Goal: Register for event/course

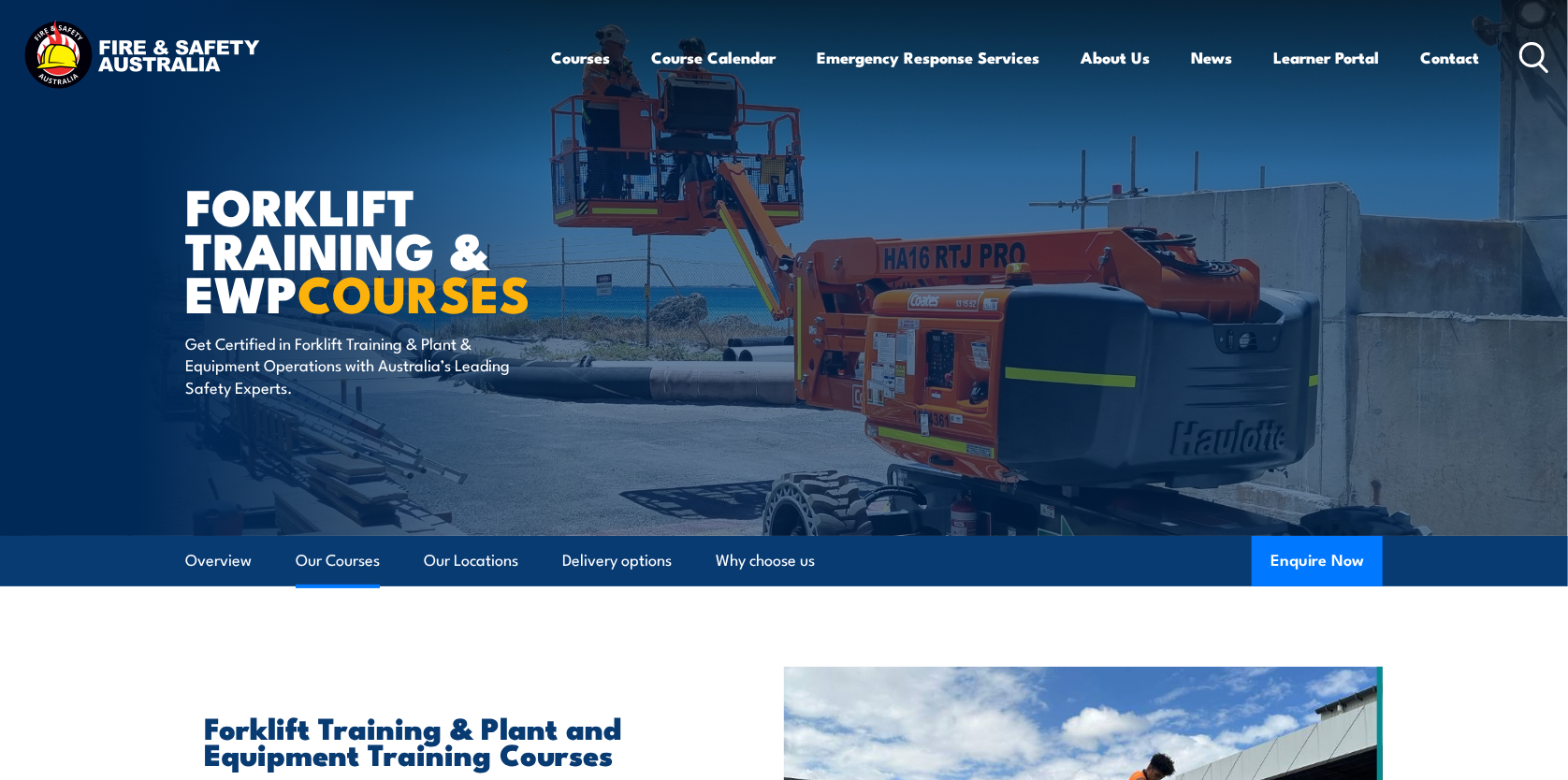
click at [342, 559] on link "Our Courses" at bounding box center [338, 560] width 85 height 49
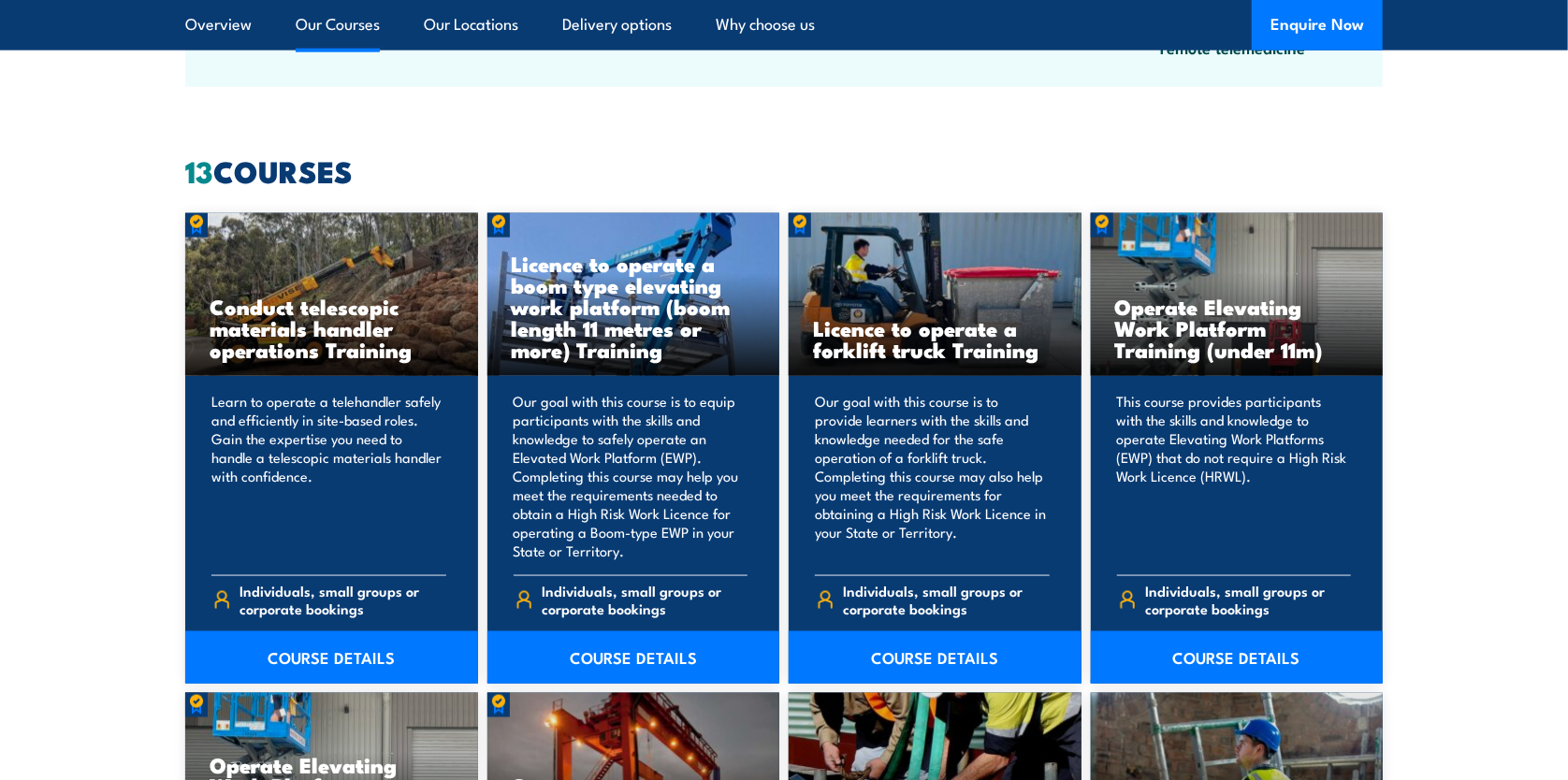
scroll to position [1418, 0]
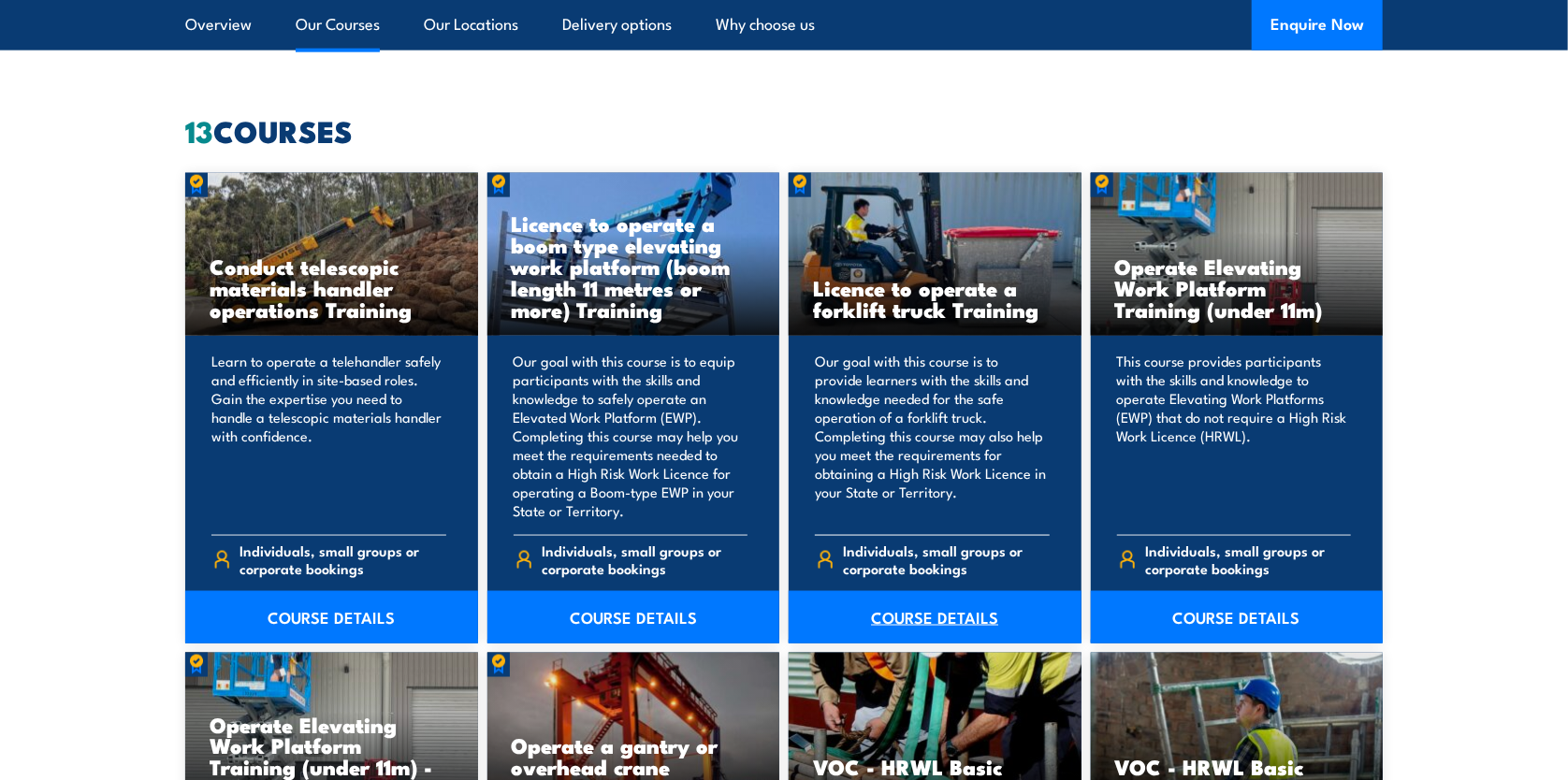
click at [929, 612] on link "COURSE DETAILS" at bounding box center [935, 617] width 293 height 52
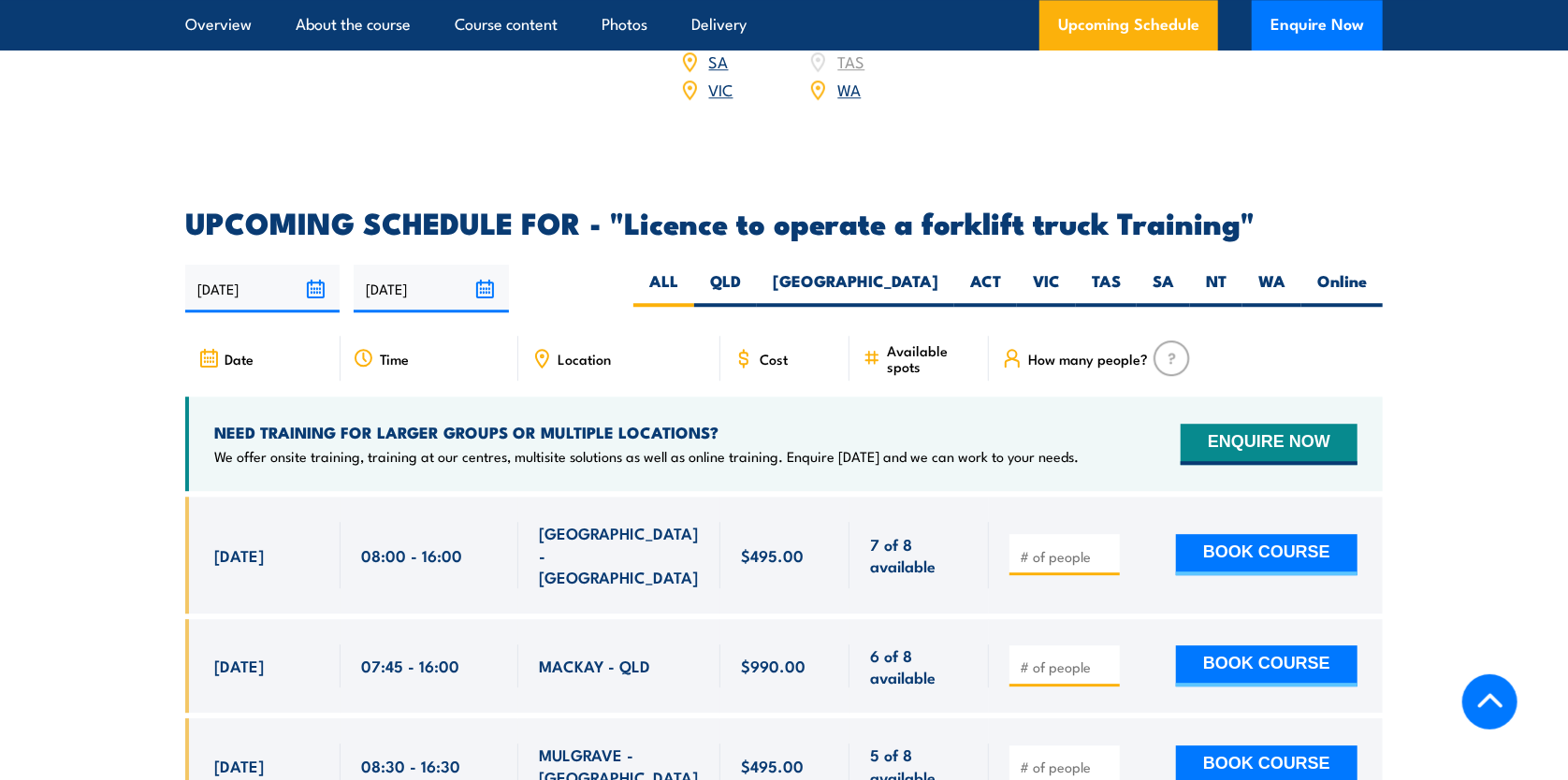
scroll to position [2993, 0]
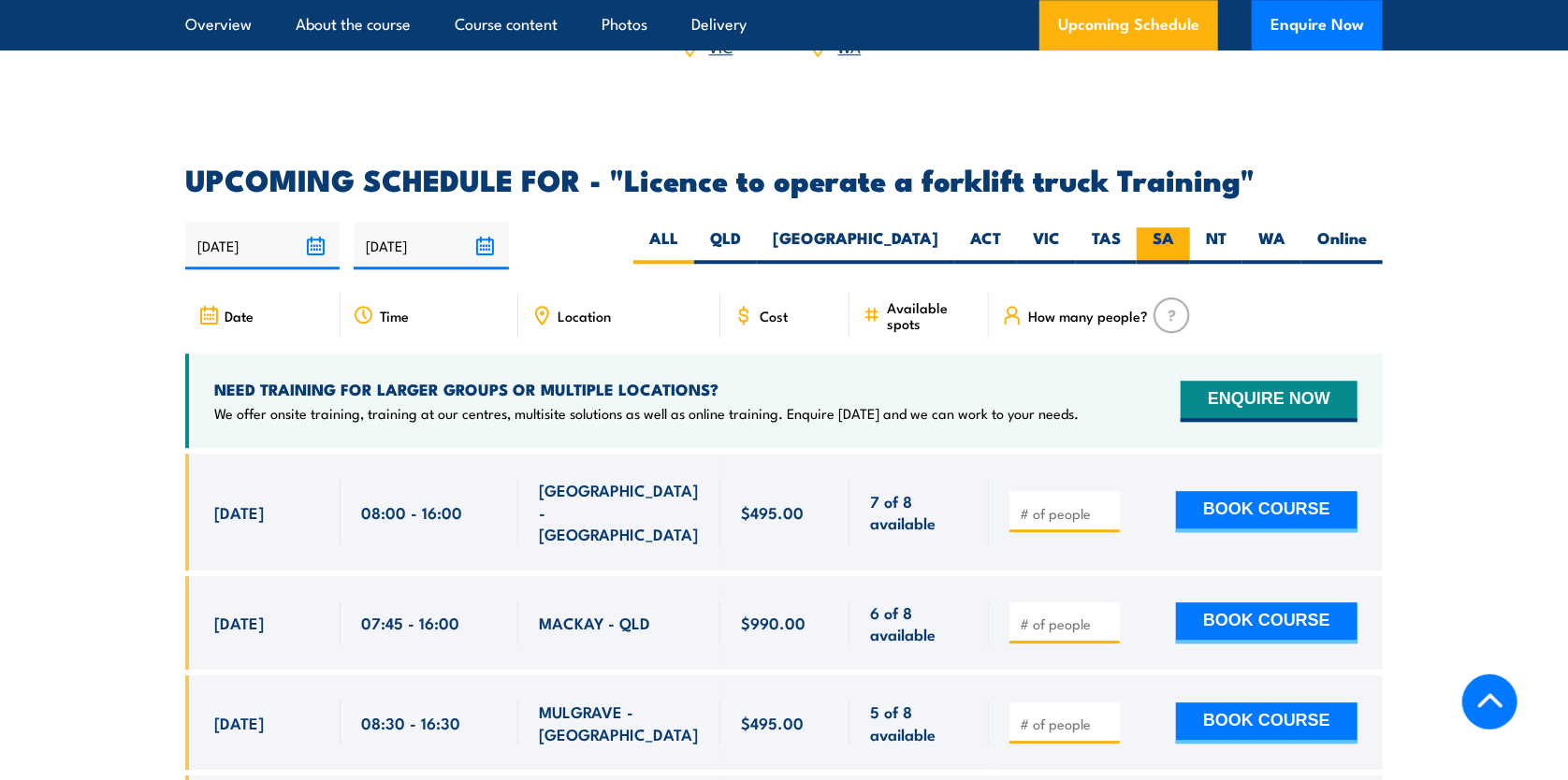
click at [1161, 227] on label "SA" at bounding box center [1164, 245] width 53 height 36
click at [1174, 227] on input "SA" at bounding box center [1180, 233] width 12 height 12
radio input "true"
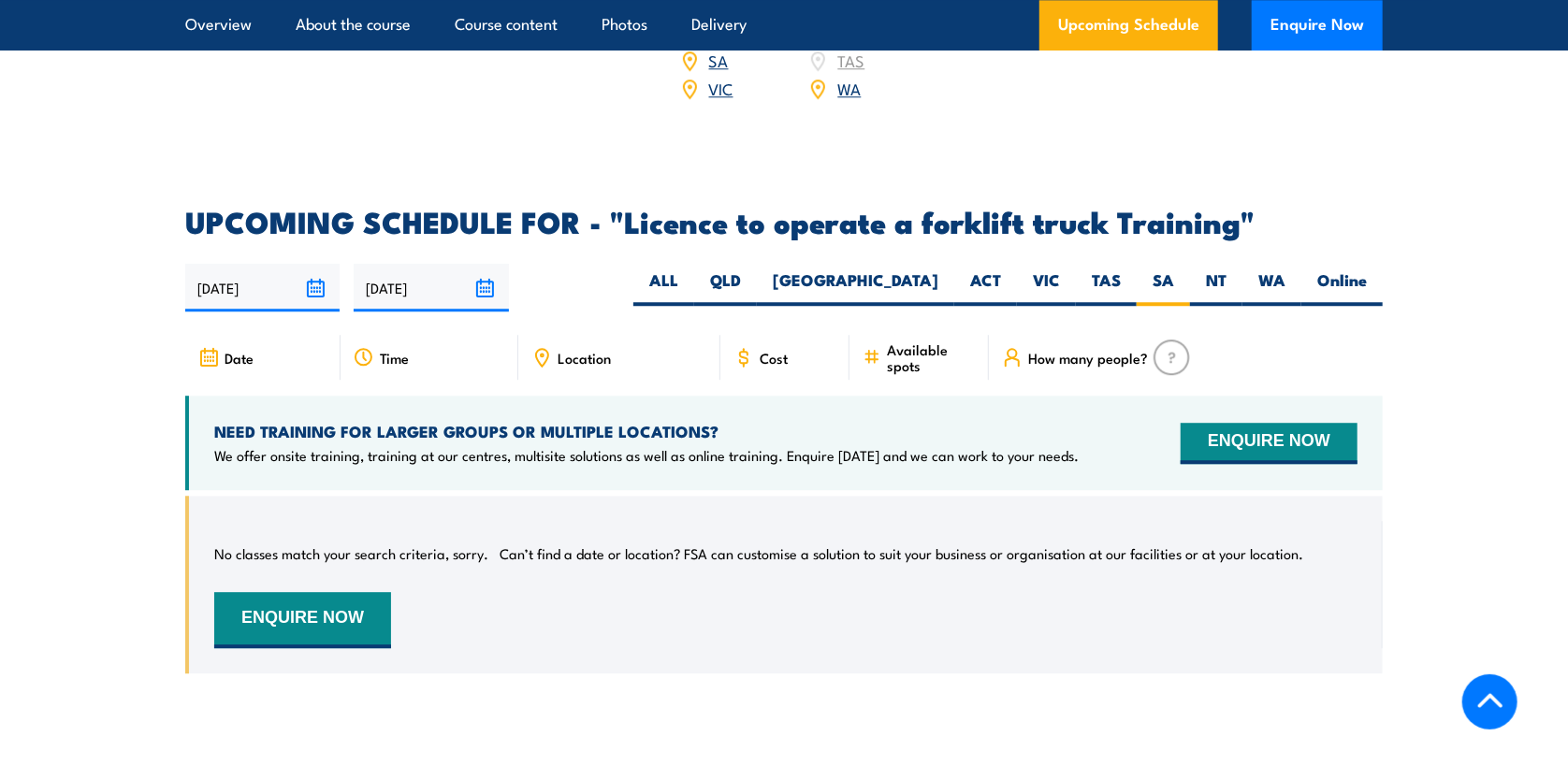
scroll to position [2943, 0]
